Goal: Information Seeking & Learning: Find contact information

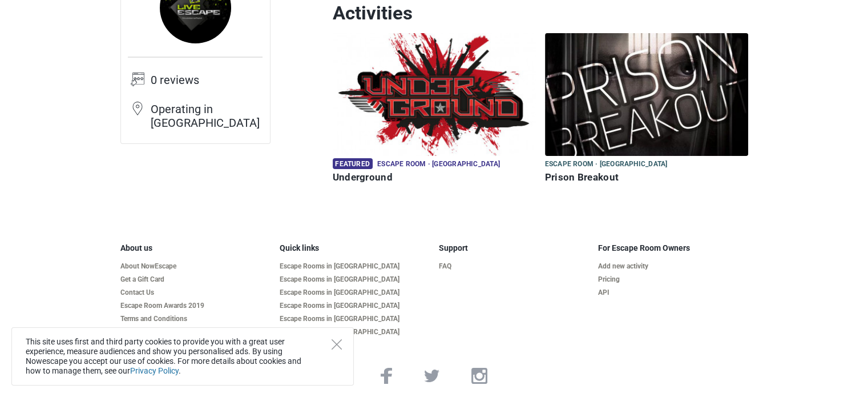
scroll to position [130, 0]
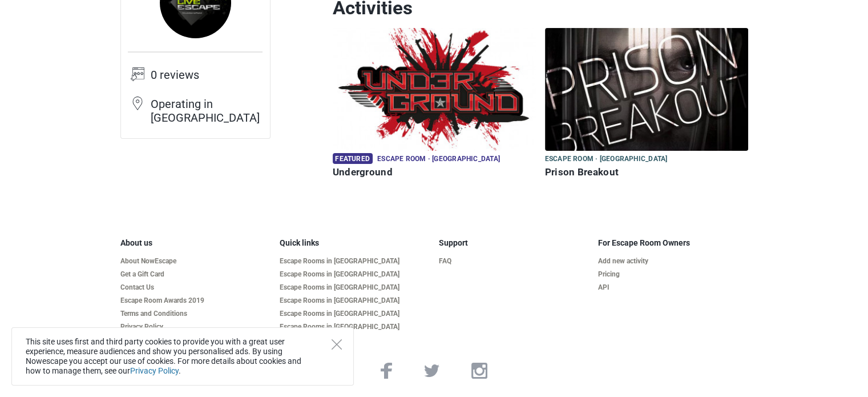
click at [439, 99] on img at bounding box center [434, 89] width 203 height 123
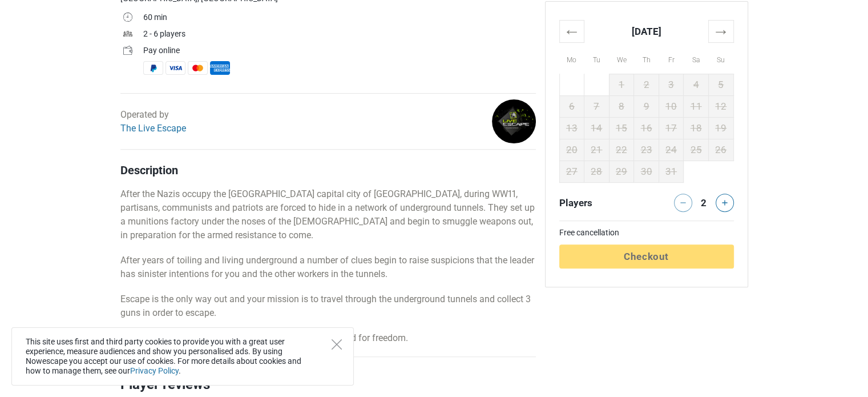
scroll to position [399, 0]
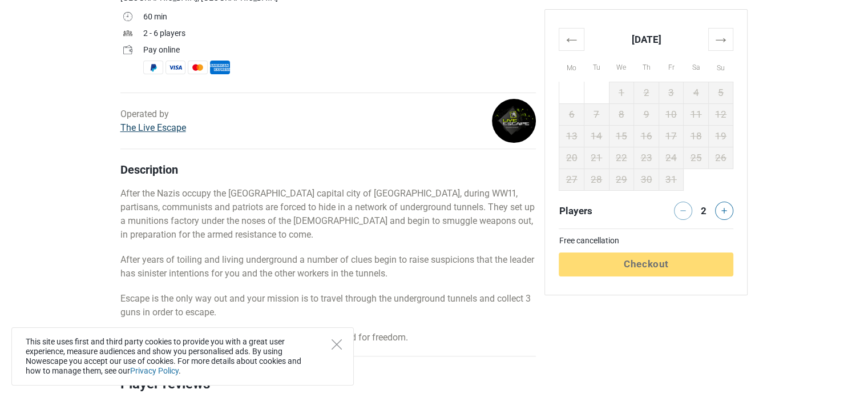
click at [166, 128] on link "The Live Escape" at bounding box center [153, 127] width 66 height 11
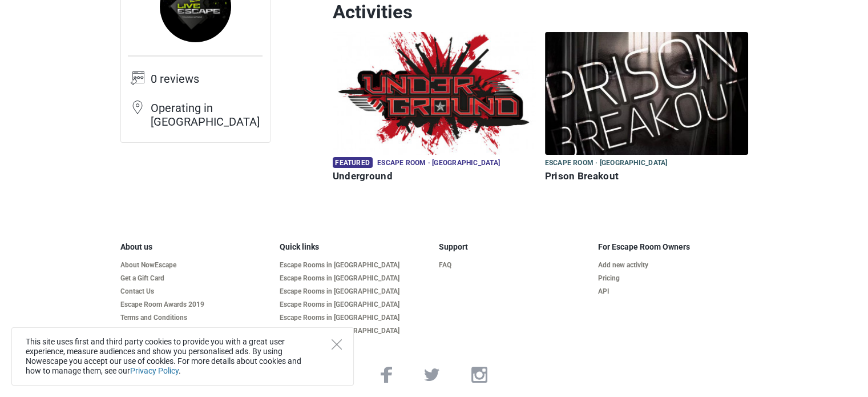
scroll to position [130, 0]
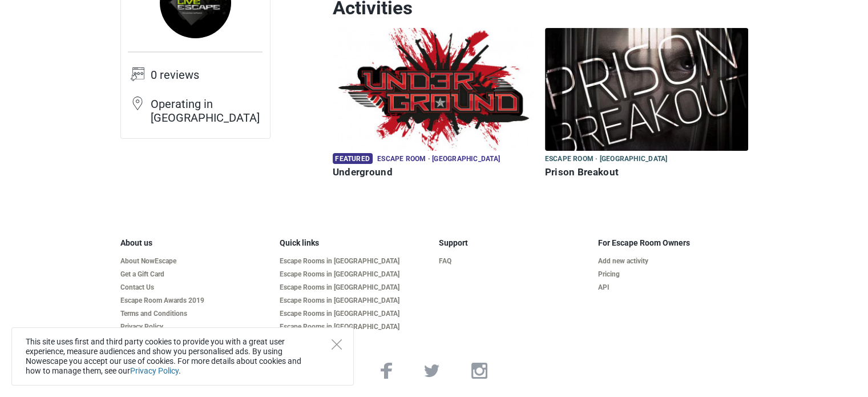
click at [398, 103] on img at bounding box center [434, 89] width 203 height 123
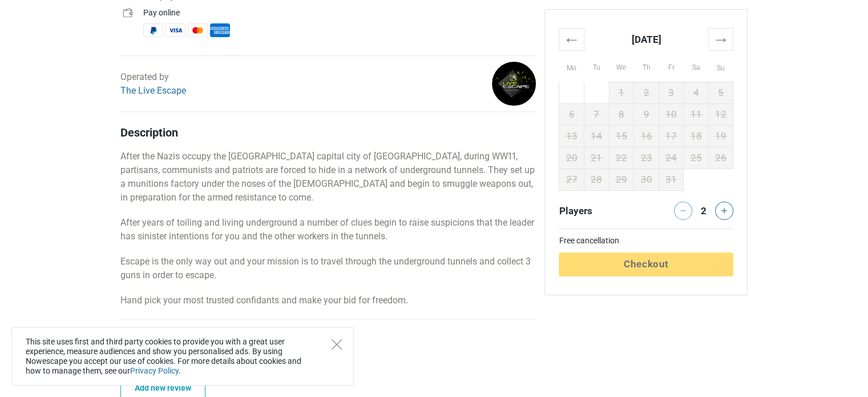
scroll to position [456, 0]
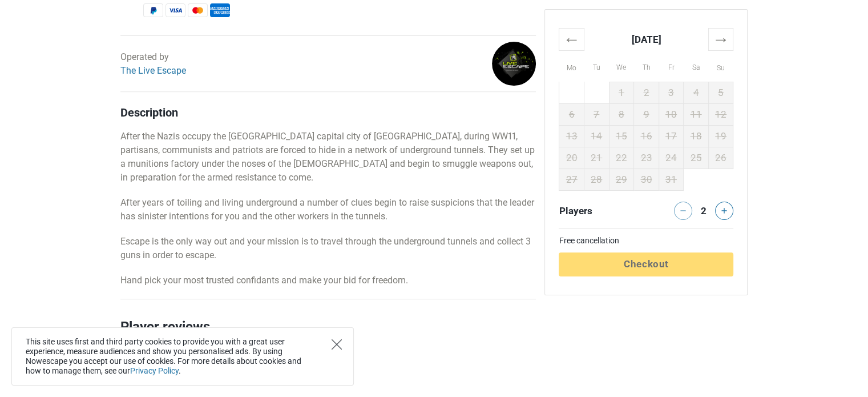
click at [335, 345] on icon "Close" at bounding box center [336, 344] width 10 height 10
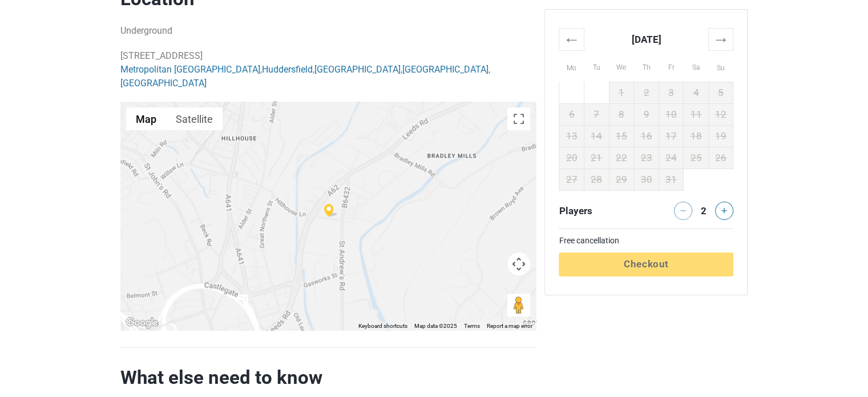
scroll to position [799, 0]
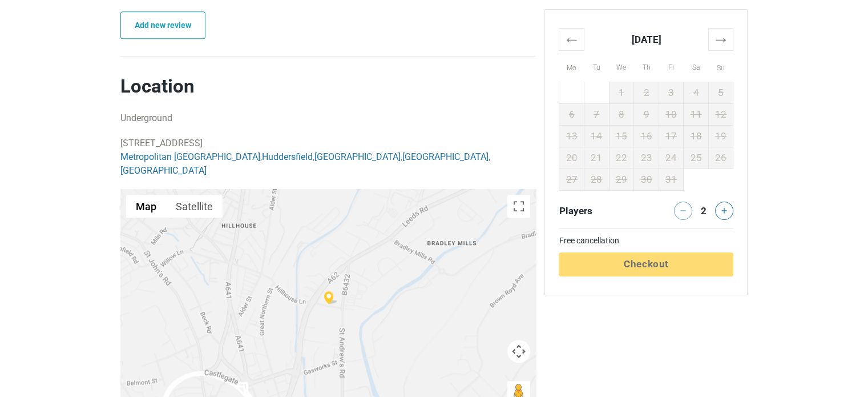
drag, startPoint x: 116, startPoint y: 143, endPoint x: 237, endPoint y: 139, distance: 121.0
click at [237, 139] on div "Featured Escape room Underground [GEOGRAPHIC_DATA], [GEOGRAPHIC_DATA] 60 min 2 …" at bounding box center [328, 54] width 424 height 1002
copy p "[STREET_ADDRESS]"
